Goal: Book appointment/travel/reservation

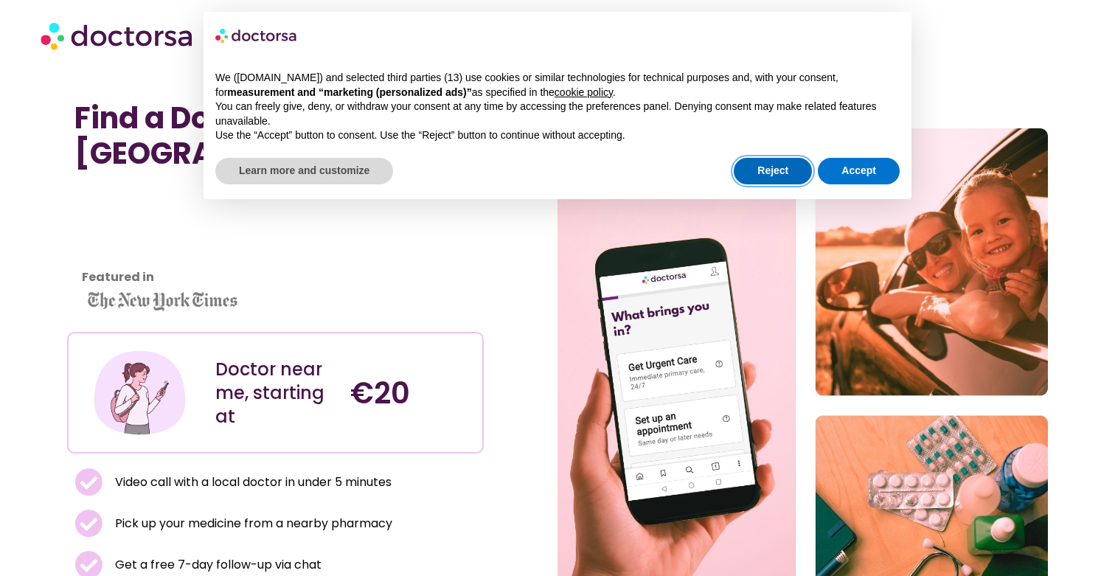
click at [788, 166] on button "Reject" at bounding box center [773, 171] width 78 height 27
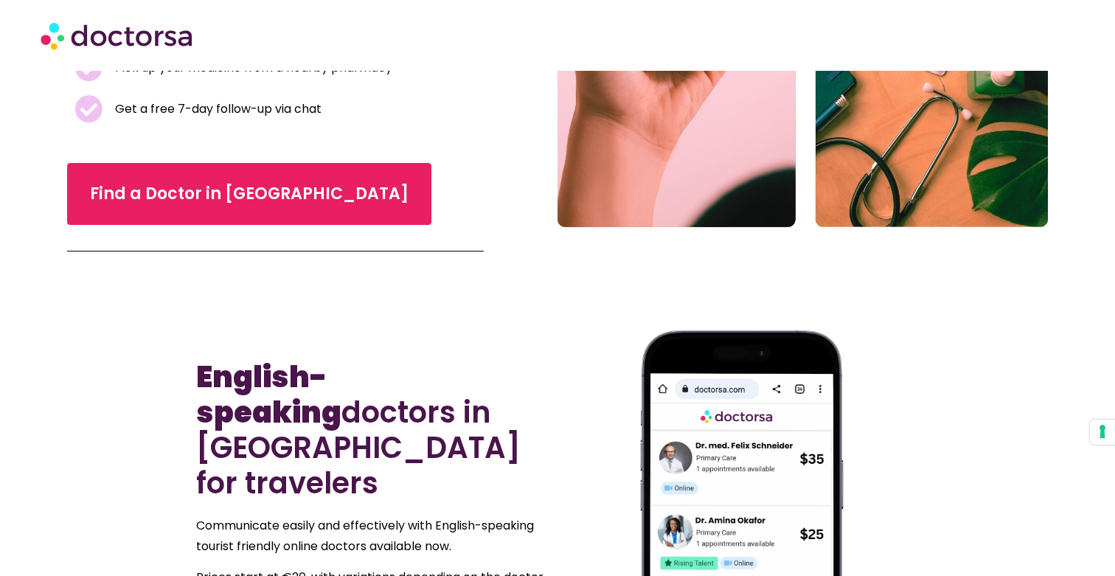
scroll to position [468, 0]
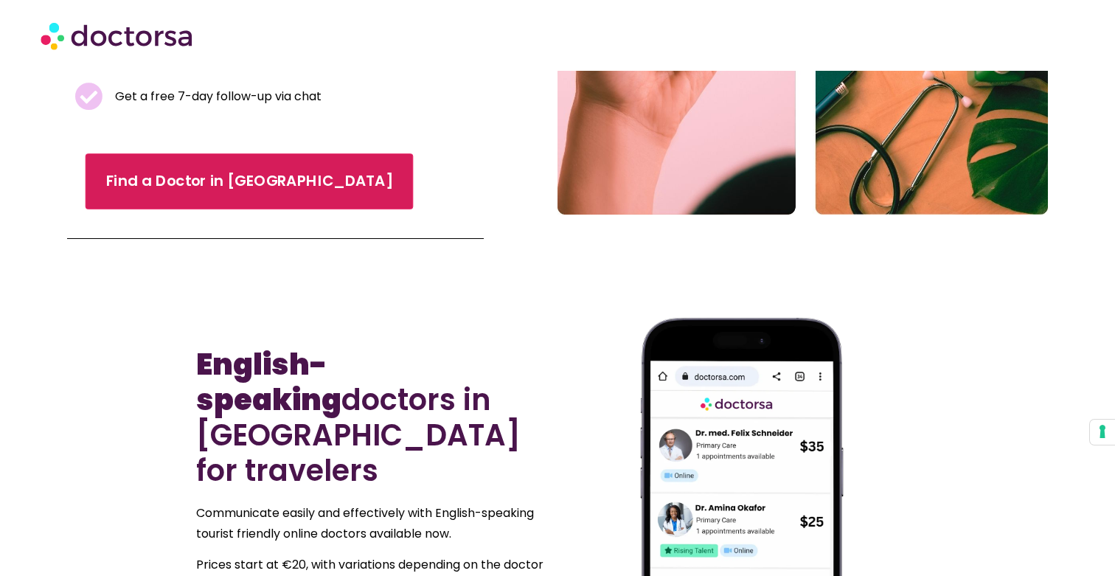
click at [259, 195] on link "Find a Doctor in [GEOGRAPHIC_DATA]" at bounding box center [249, 182] width 328 height 56
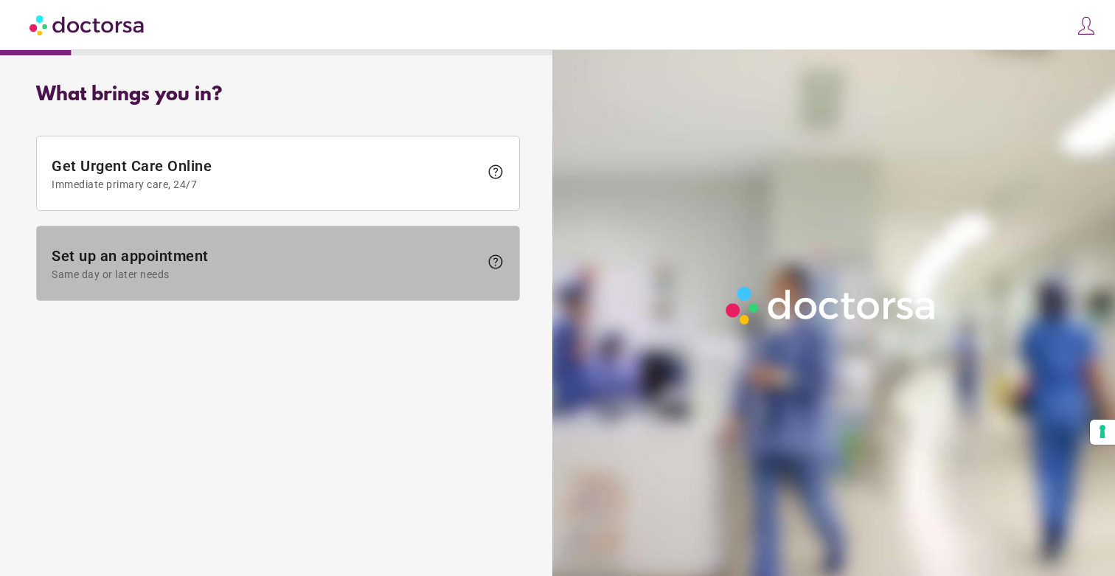
click at [301, 256] on span "Set up an appointment Same day or later needs" at bounding box center [266, 263] width 428 height 33
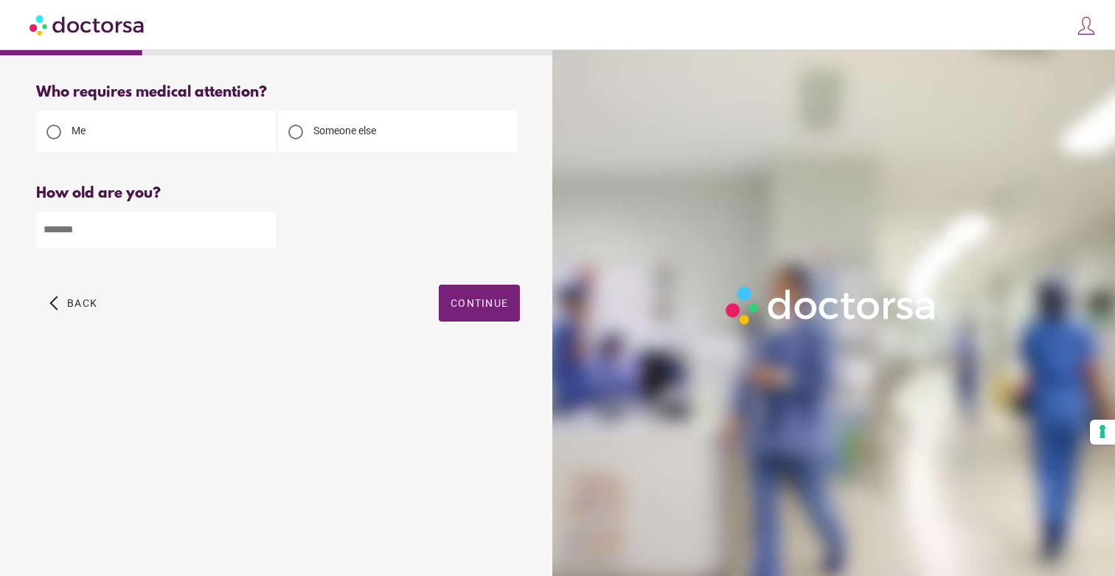
click at [296, 131] on div at bounding box center [295, 132] width 15 height 15
click at [190, 237] on input "number" at bounding box center [156, 230] width 240 height 36
type input "**"
click at [488, 308] on span "Continue" at bounding box center [480, 303] width 58 height 12
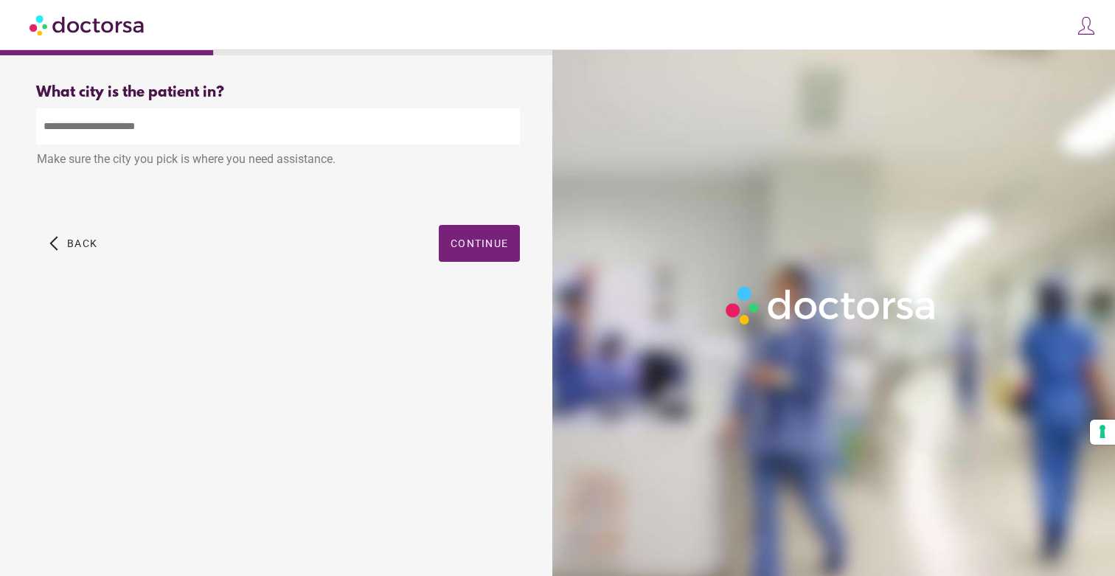
click at [97, 139] on input "text" at bounding box center [278, 126] width 484 height 36
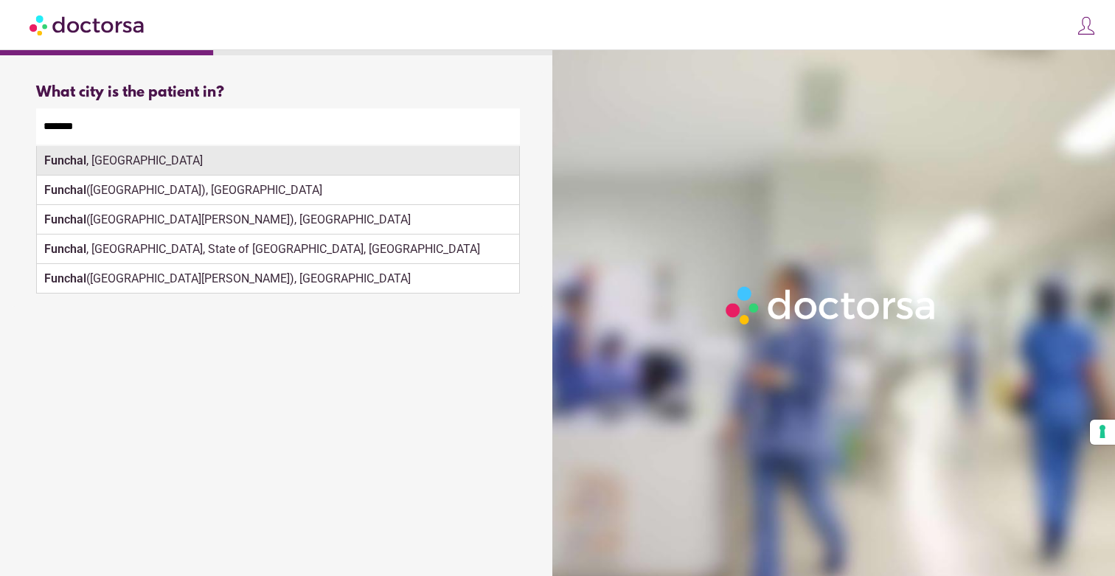
click at [50, 165] on strong "Funchal" at bounding box center [65, 160] width 42 height 14
type input "**********"
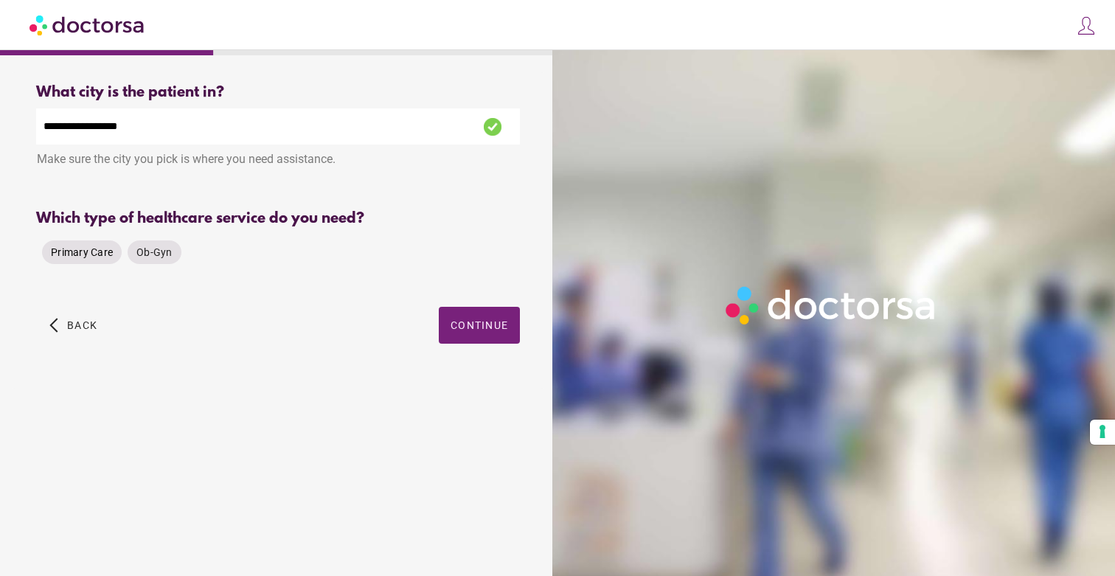
click at [101, 260] on span "Primary Care" at bounding box center [82, 252] width 62 height 15
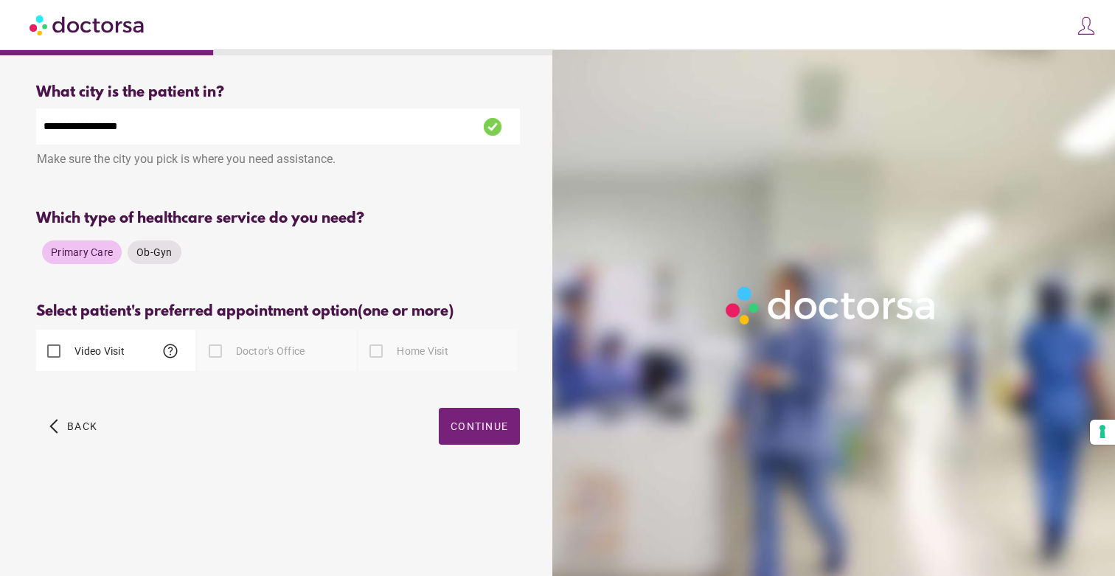
click at [377, 353] on div at bounding box center [375, 350] width 29 height 29
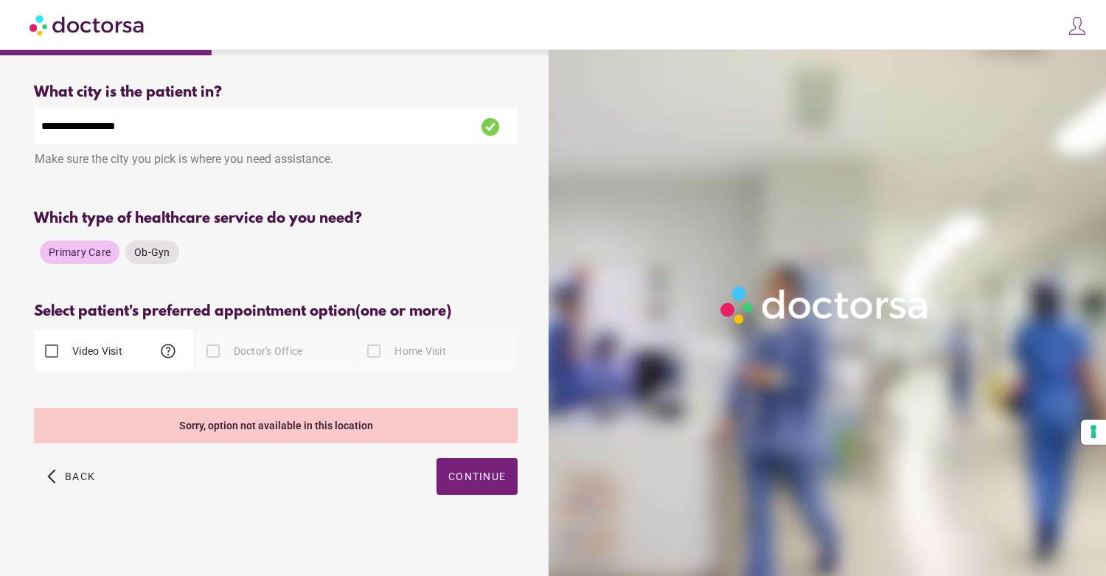
click at [212, 353] on div at bounding box center [212, 350] width 29 height 29
click at [97, 357] on label "Video Visit" at bounding box center [95, 351] width 53 height 15
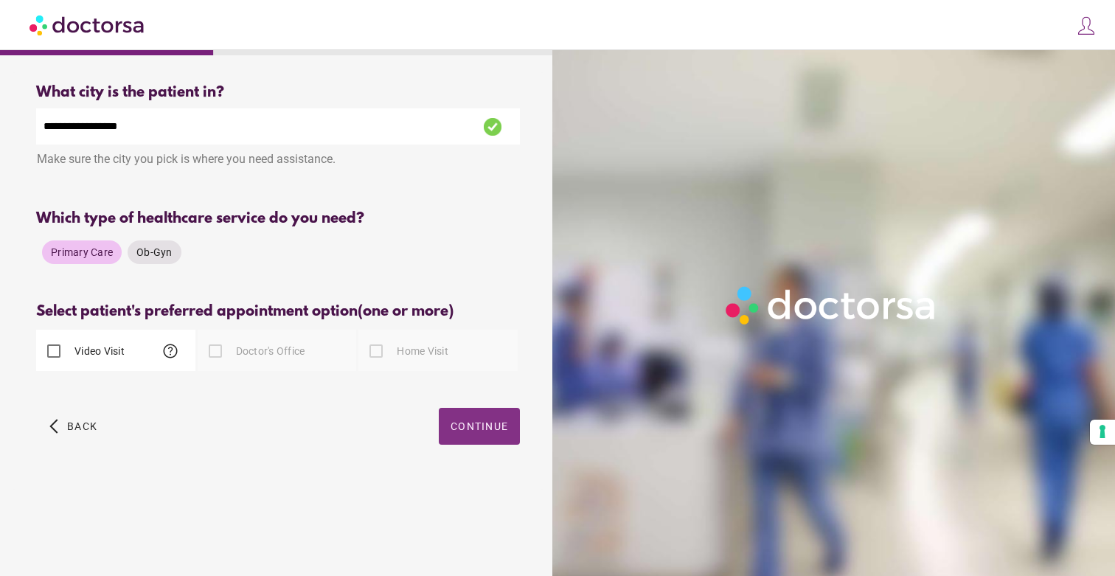
click at [497, 427] on span "Continue" at bounding box center [480, 426] width 58 height 12
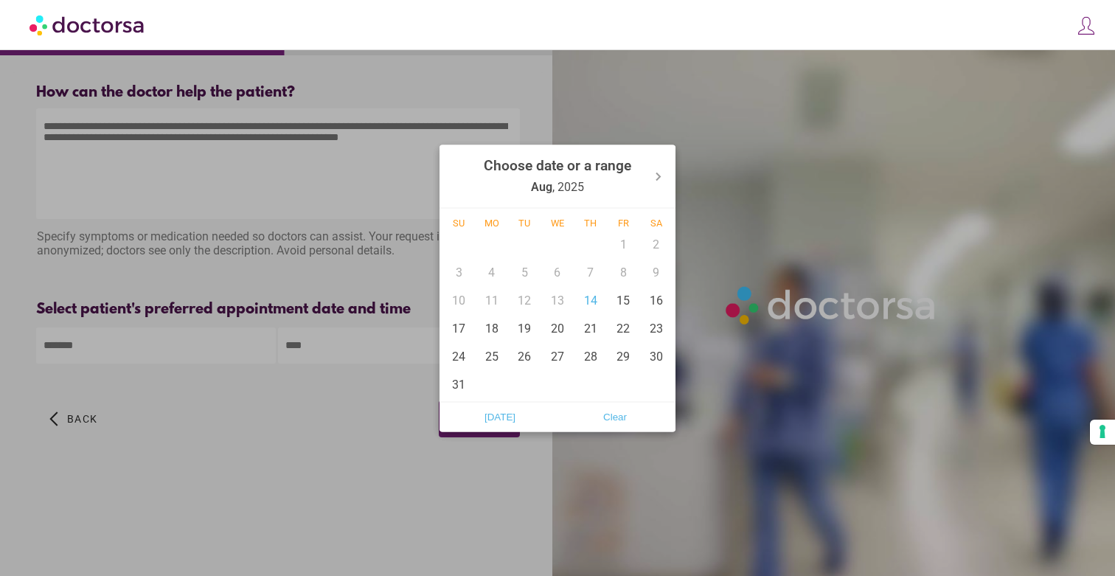
click at [231, 354] on body "**********" at bounding box center [557, 288] width 1115 height 576
